Goal: Obtain resource: Obtain resource

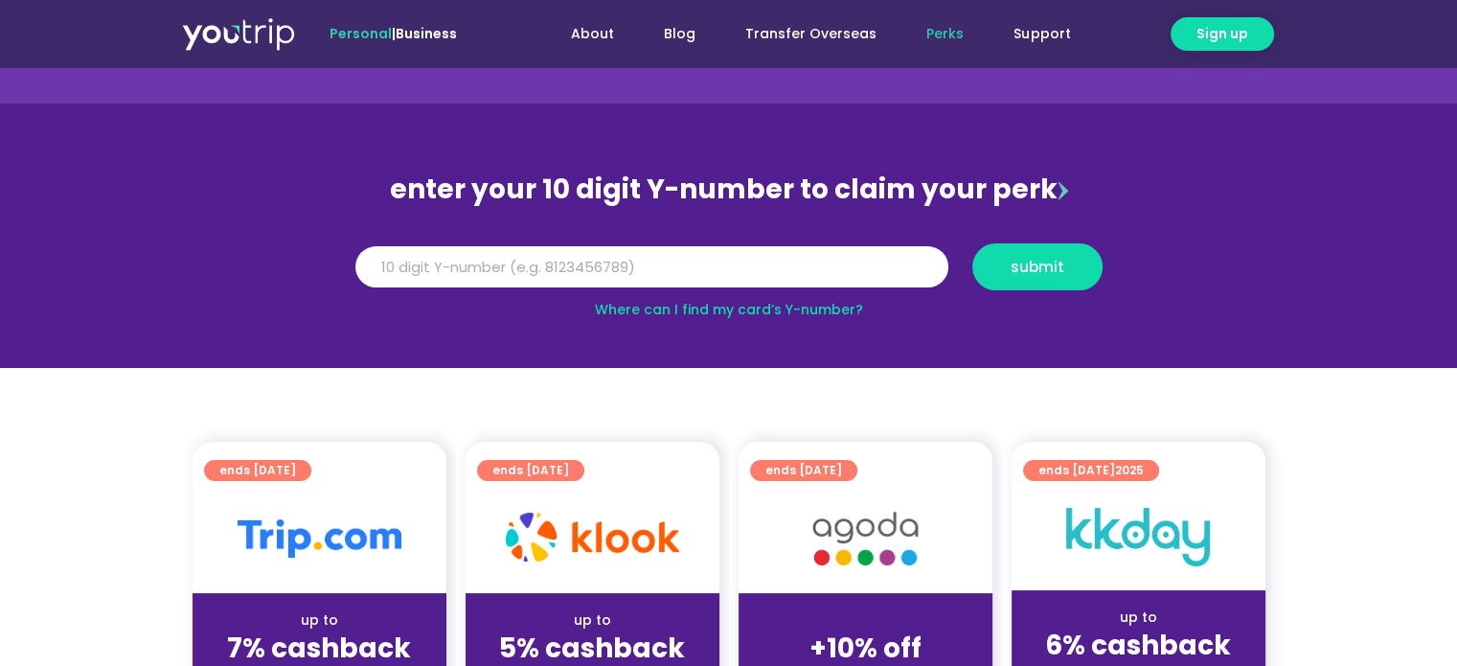
scroll to position [96, 0]
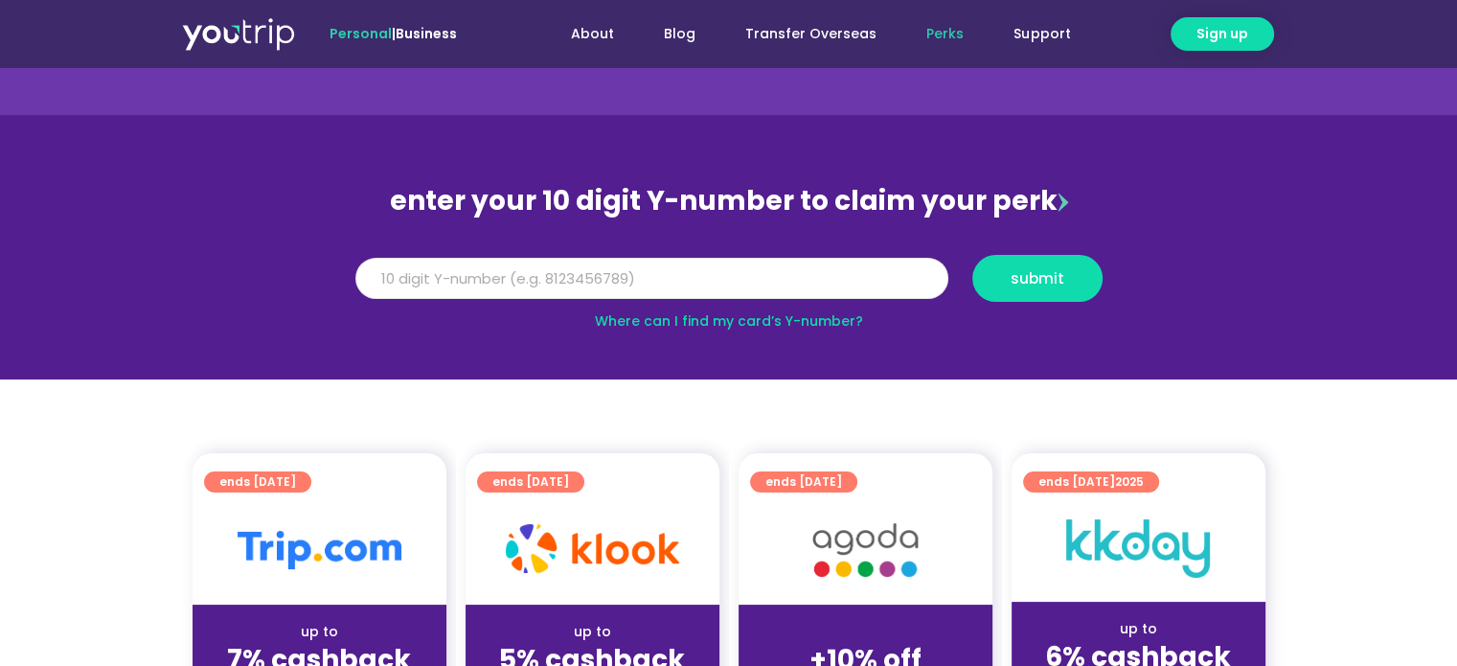
click at [587, 271] on input "Y Number" at bounding box center [651, 279] width 593 height 42
click at [607, 282] on input "Y Number" at bounding box center [651, 279] width 593 height 42
type input "8136351783"
click at [1085, 274] on span "submit" at bounding box center [1038, 278] width 98 height 14
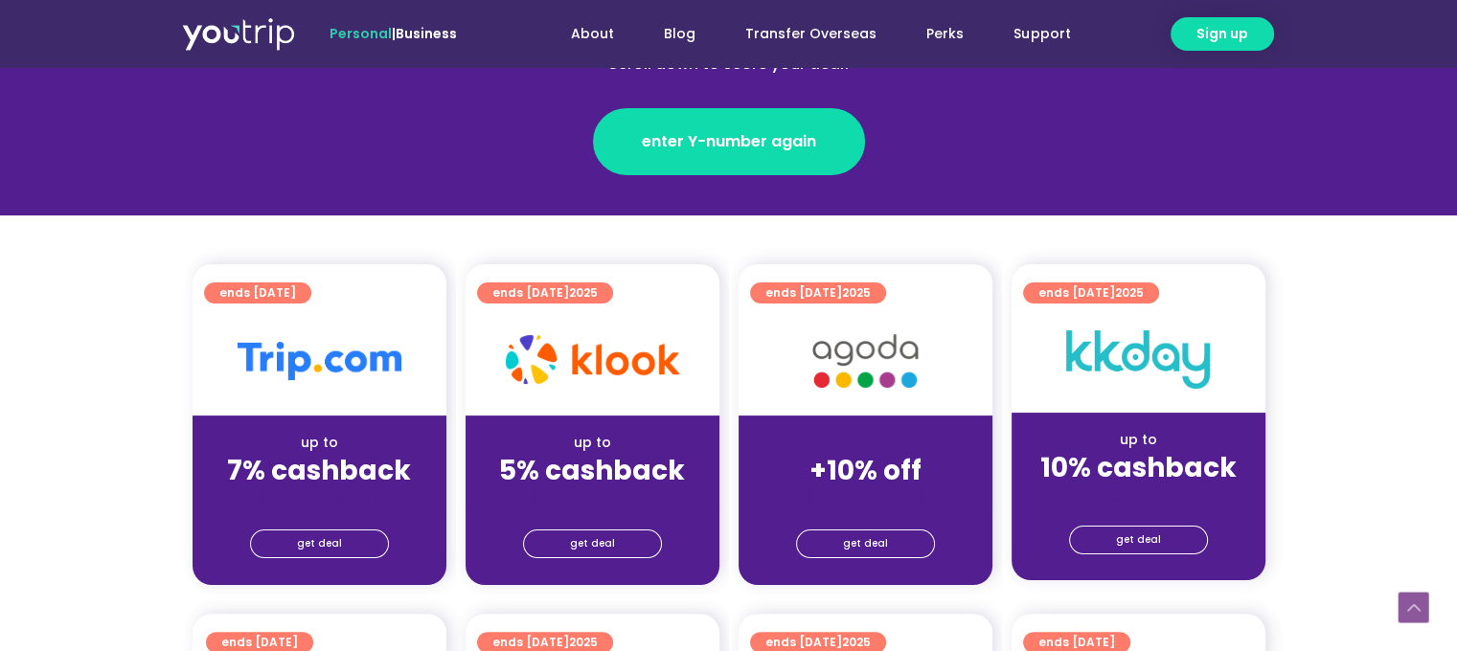
scroll to position [383, 0]
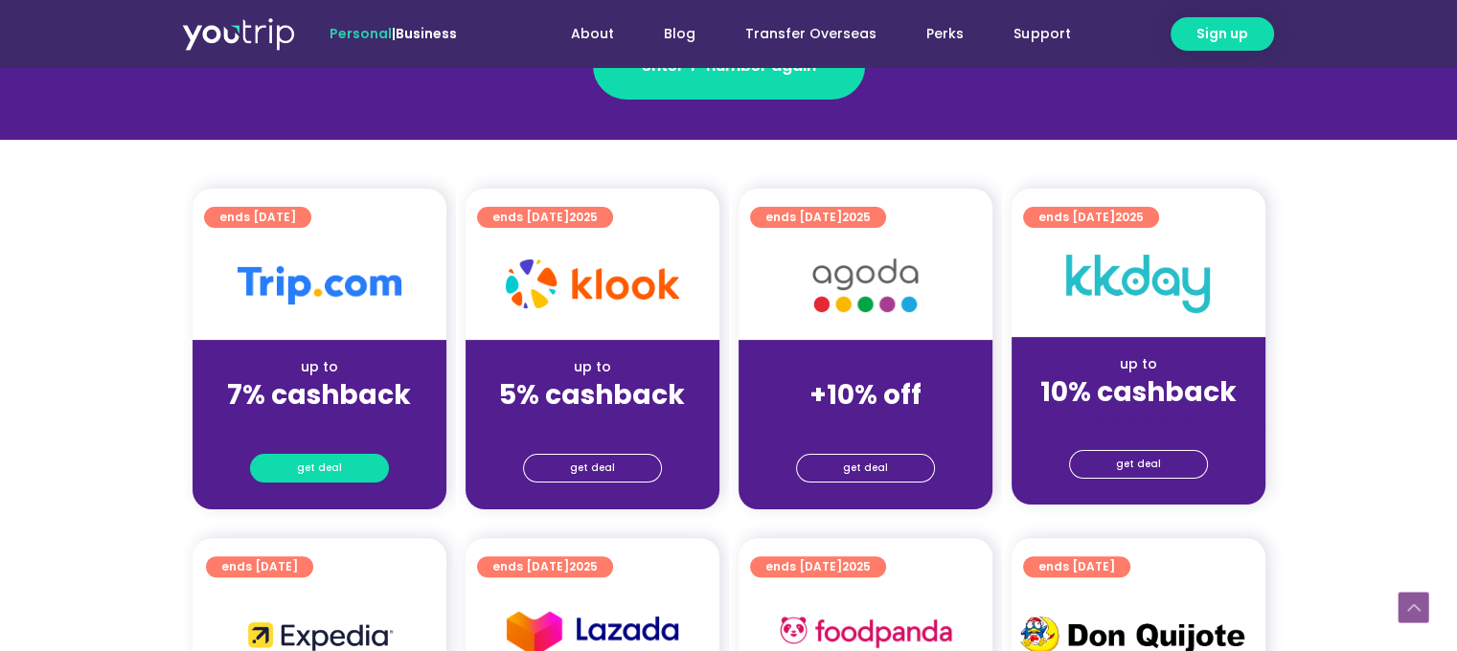
click at [283, 472] on link "get deal" at bounding box center [319, 468] width 139 height 29
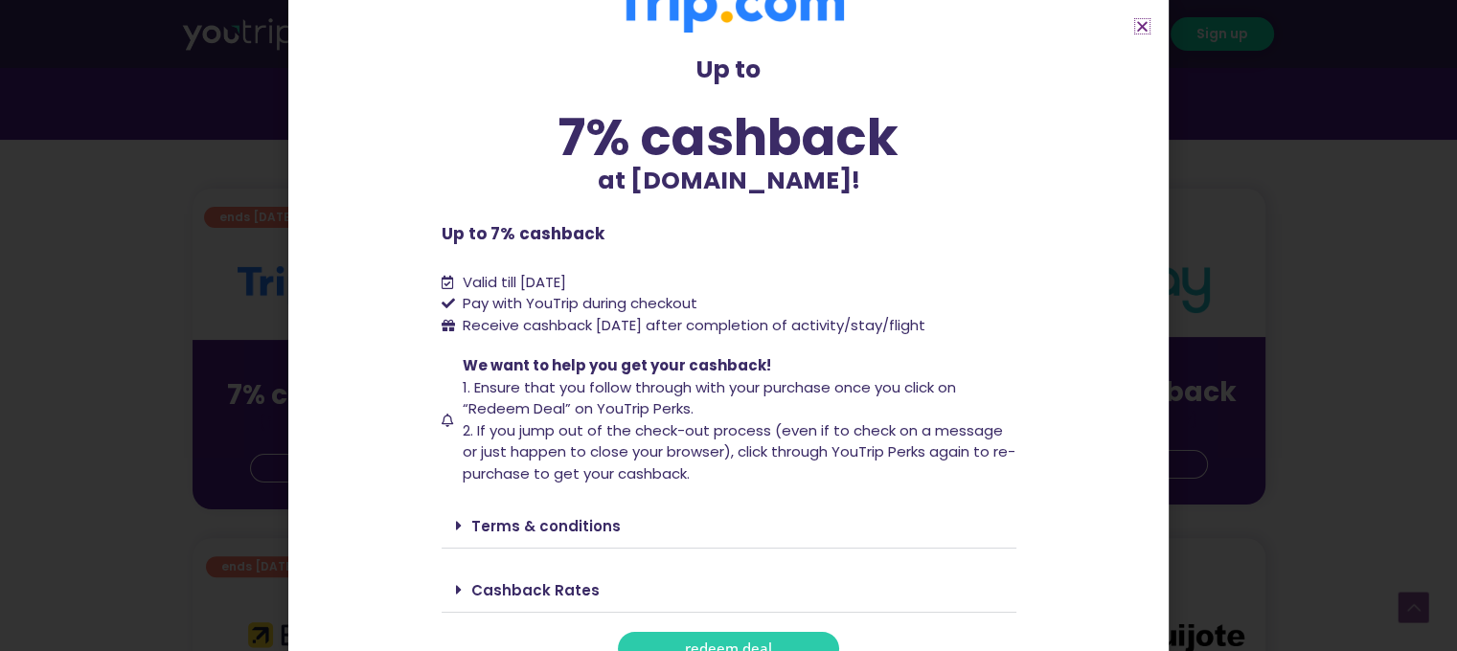
scroll to position [79, 0]
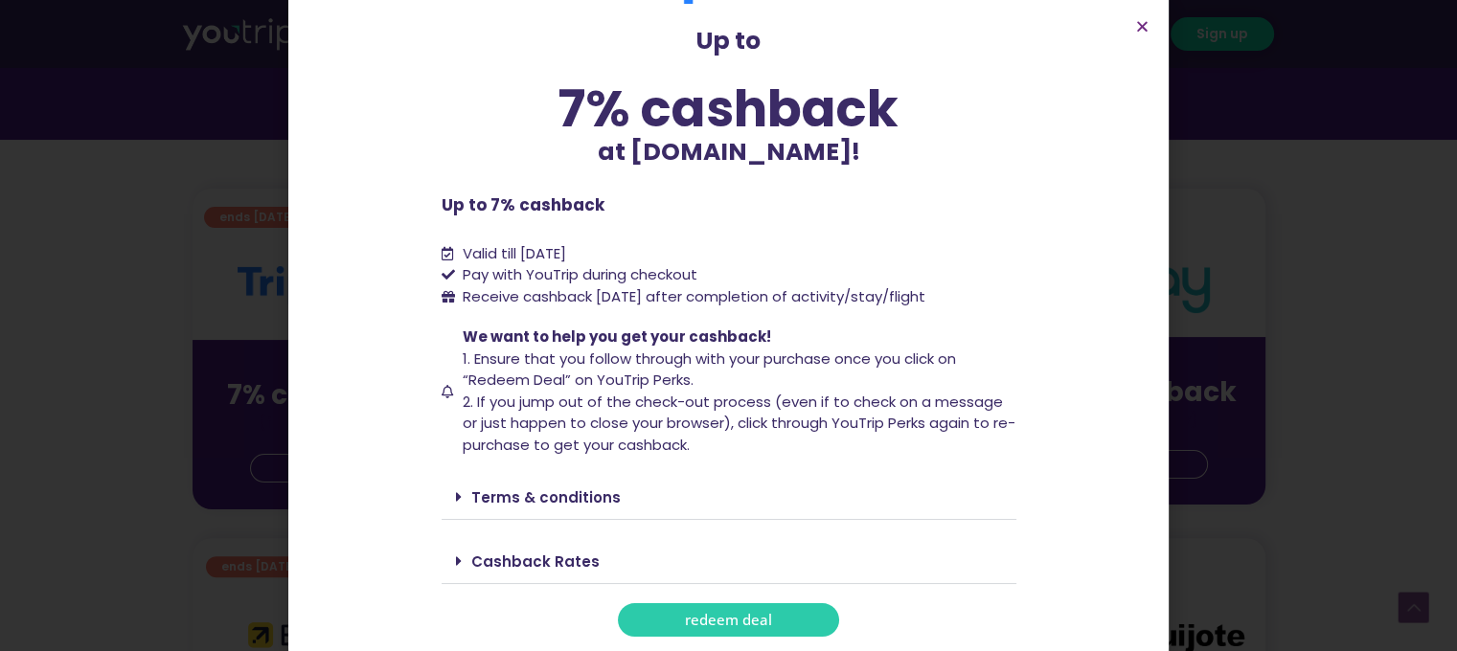
click at [703, 631] on link "redeem deal" at bounding box center [728, 620] width 221 height 34
